Goal: Information Seeking & Learning: Learn about a topic

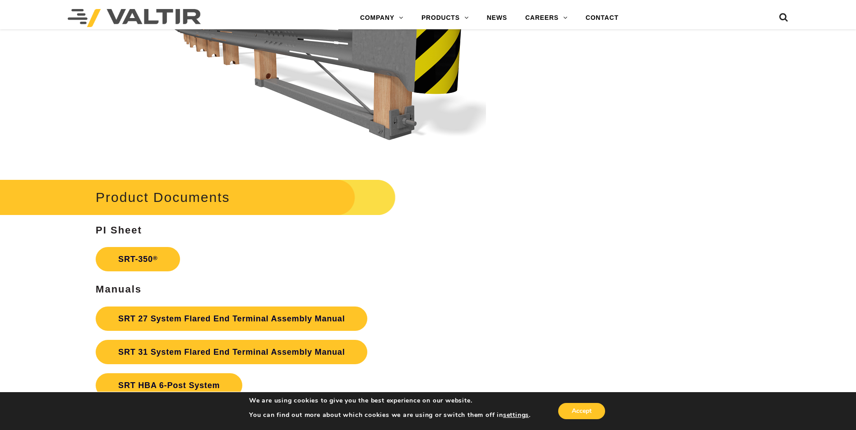
scroll to position [1669, 0]
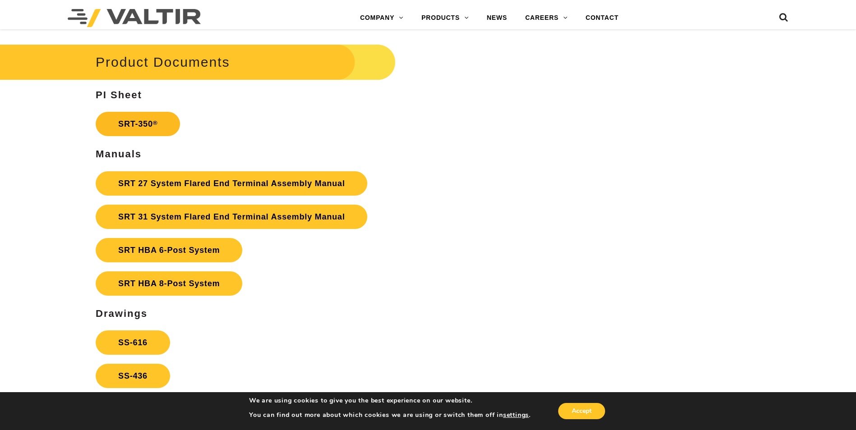
click at [143, 123] on link "SRT-350 ®" at bounding box center [138, 124] width 84 height 24
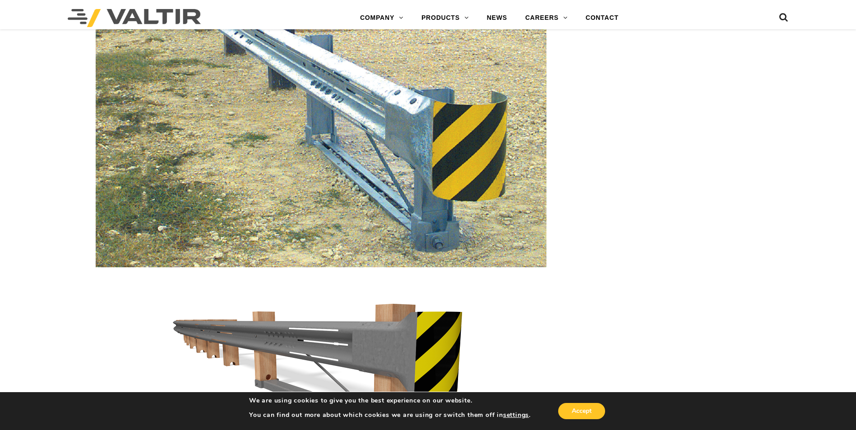
scroll to position [1173, 0]
